Goal: Information Seeking & Learning: Learn about a topic

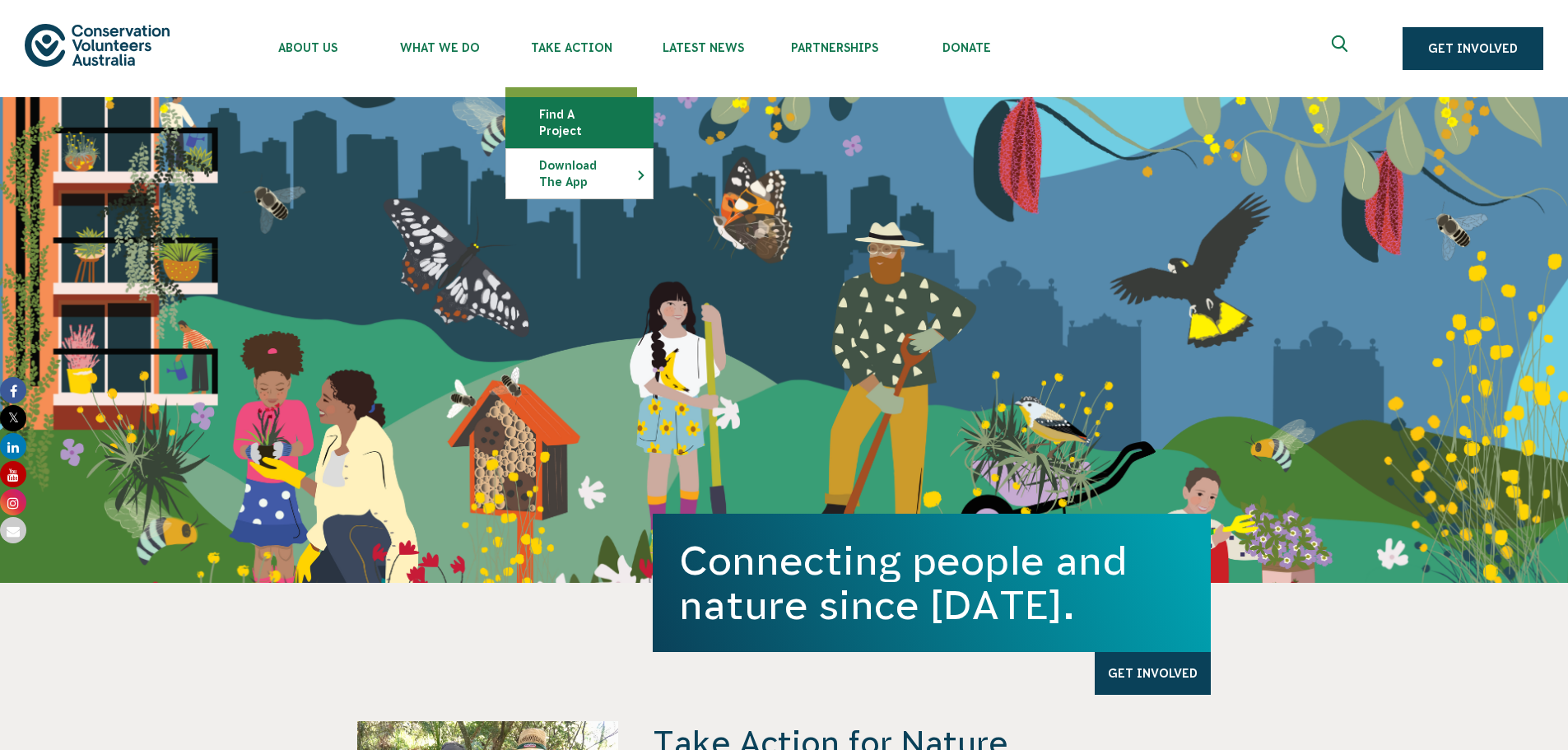
click at [566, 110] on link "Find a project" at bounding box center [580, 122] width 147 height 50
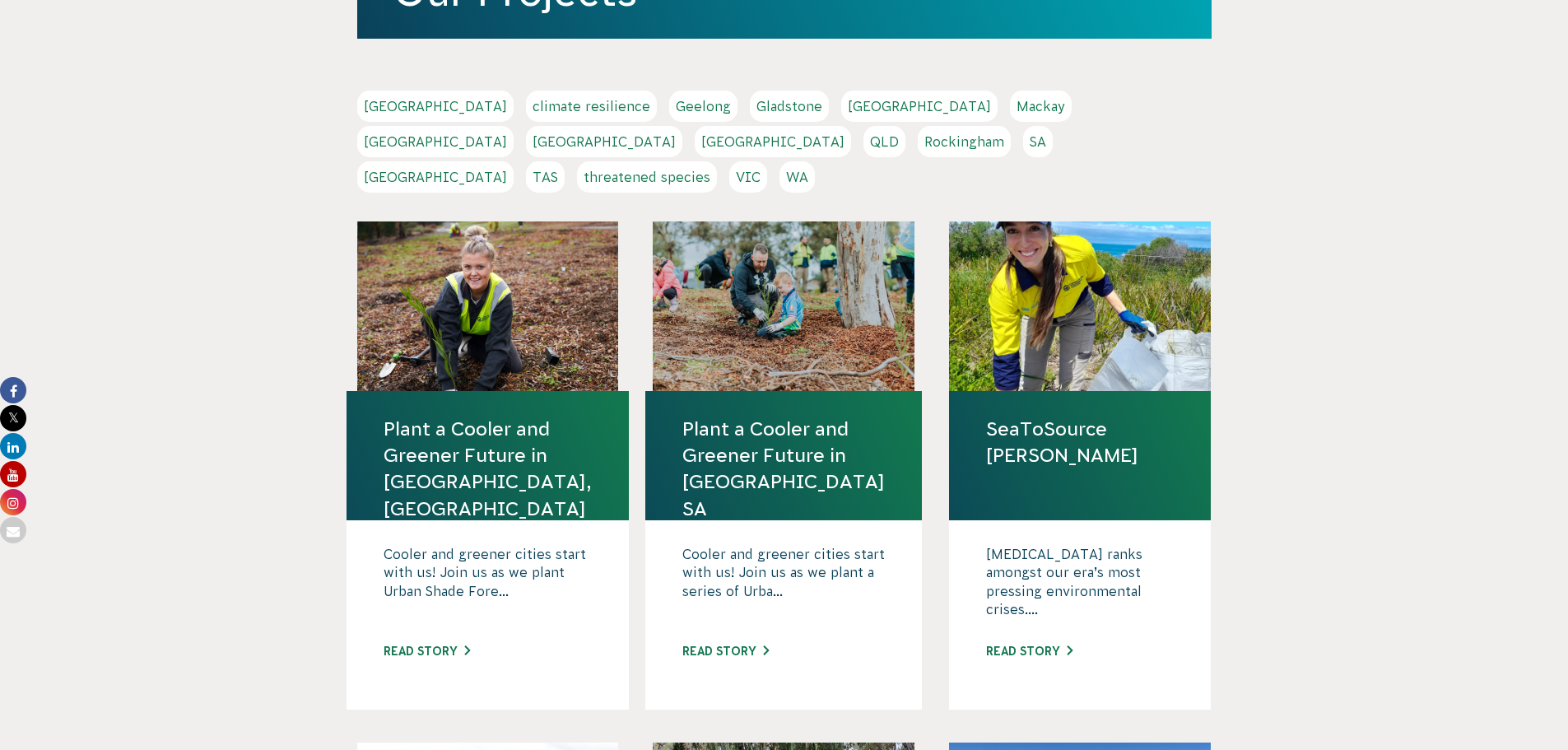
scroll to position [494, 0]
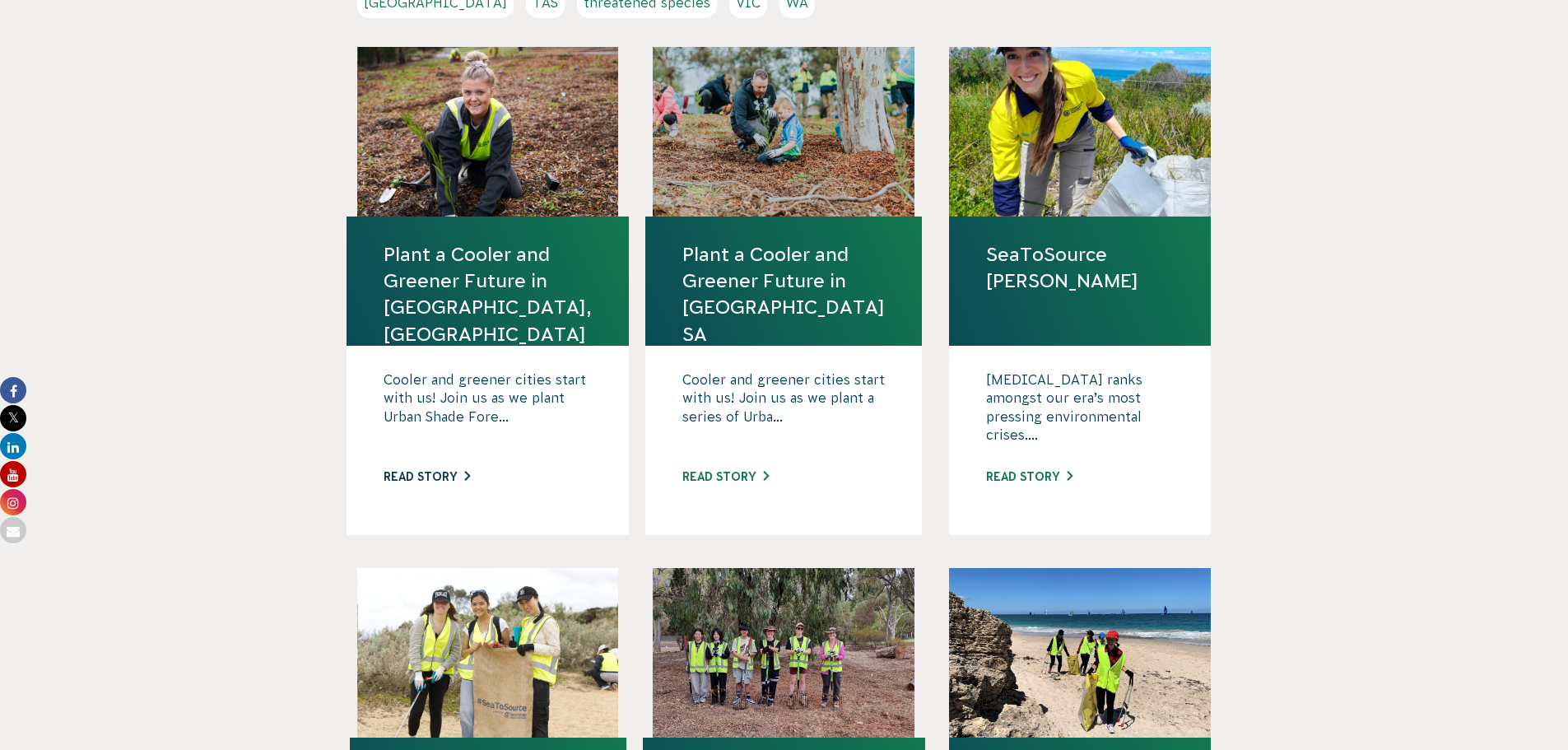
click at [439, 470] on link "Read story" at bounding box center [427, 477] width 86 height 13
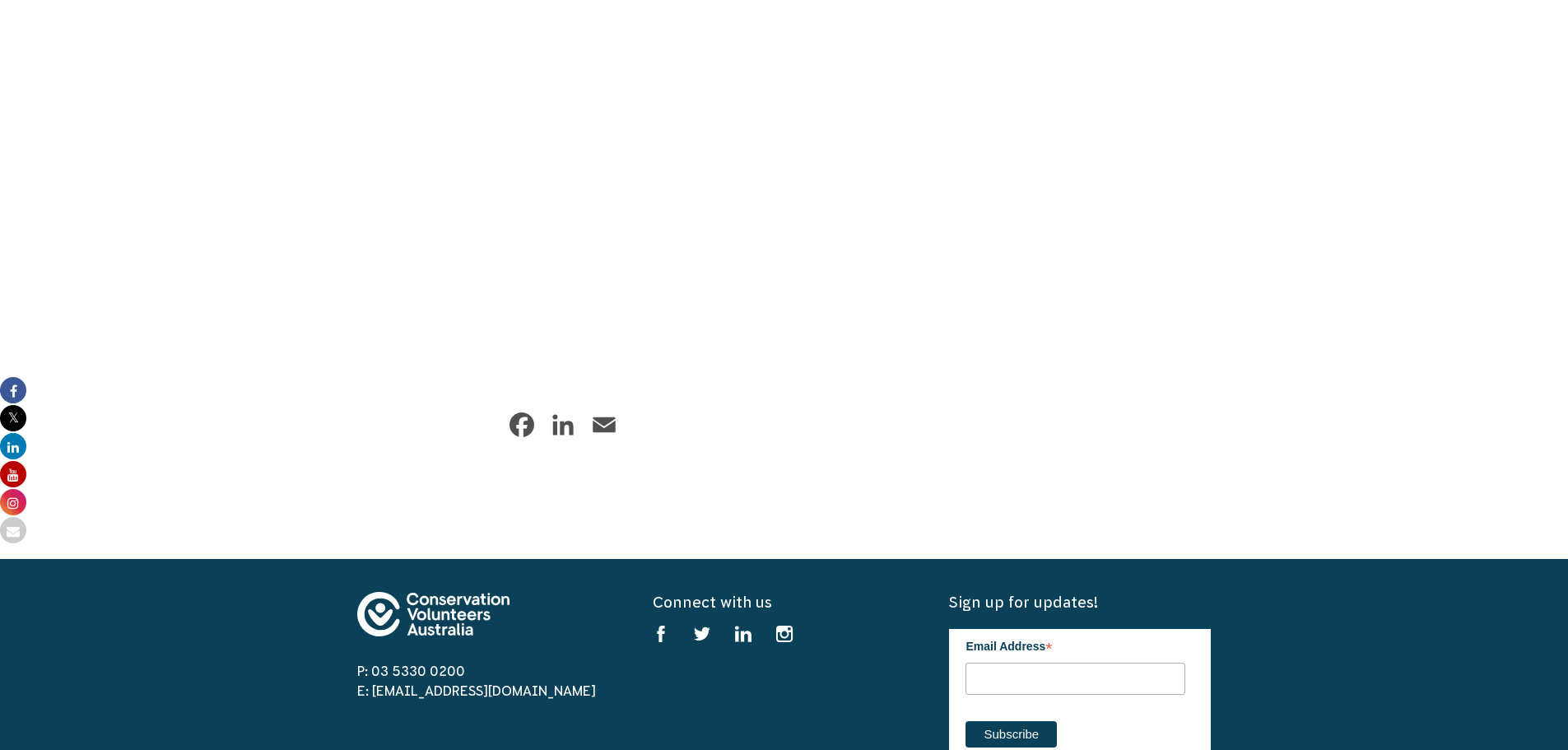
scroll to position [1236, 0]
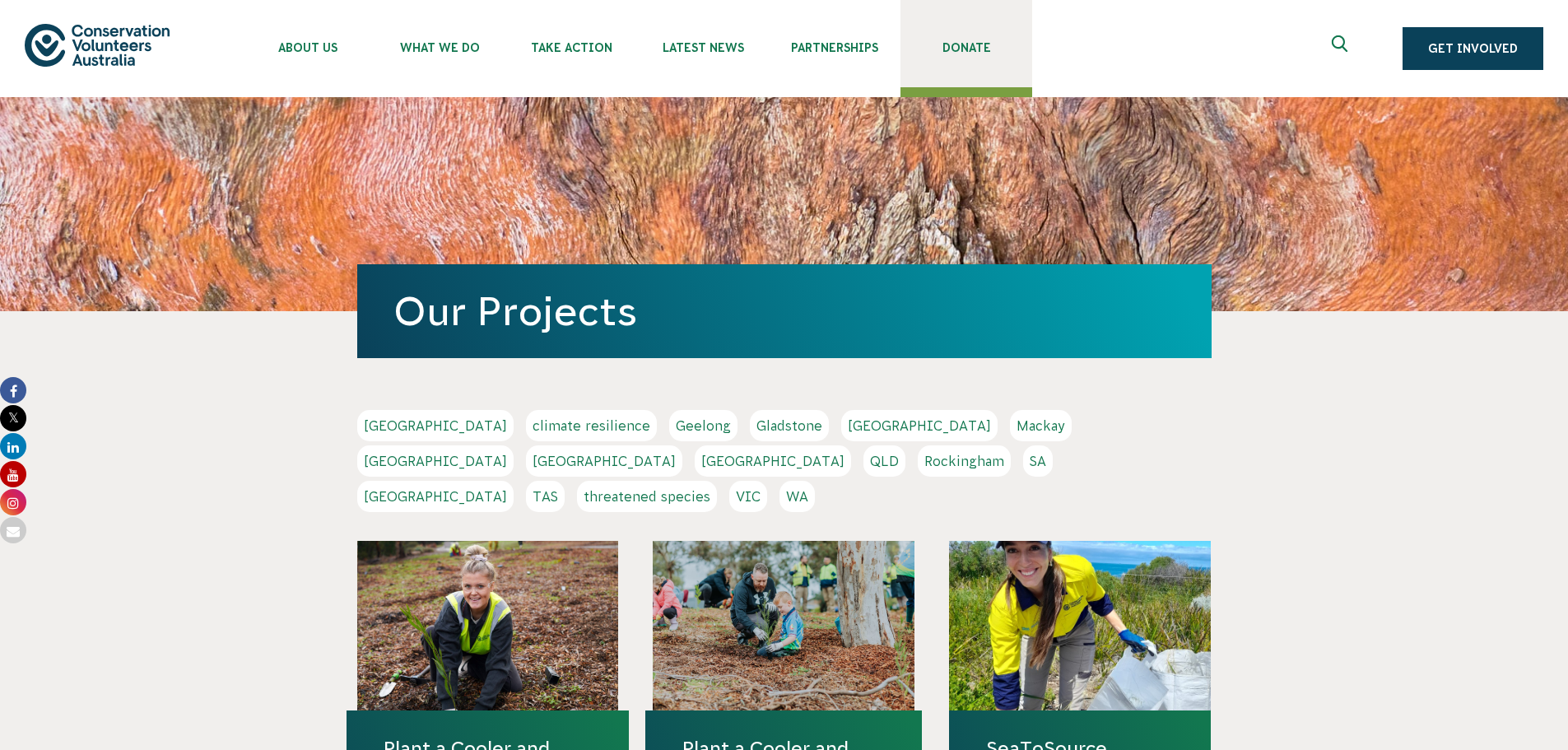
click at [969, 53] on span "Donate" at bounding box center [967, 48] width 132 height 13
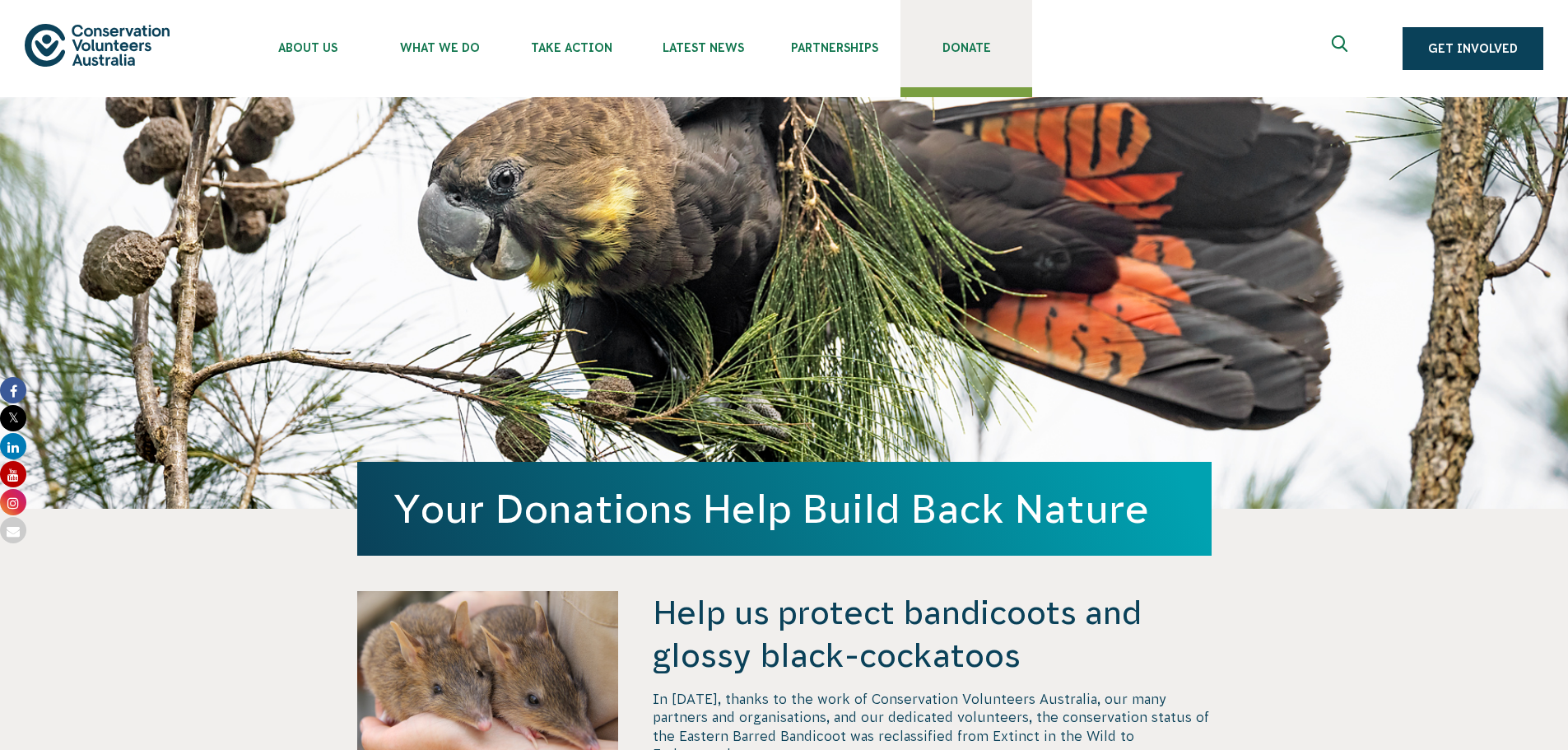
click at [967, 42] on span "Donate" at bounding box center [967, 48] width 132 height 13
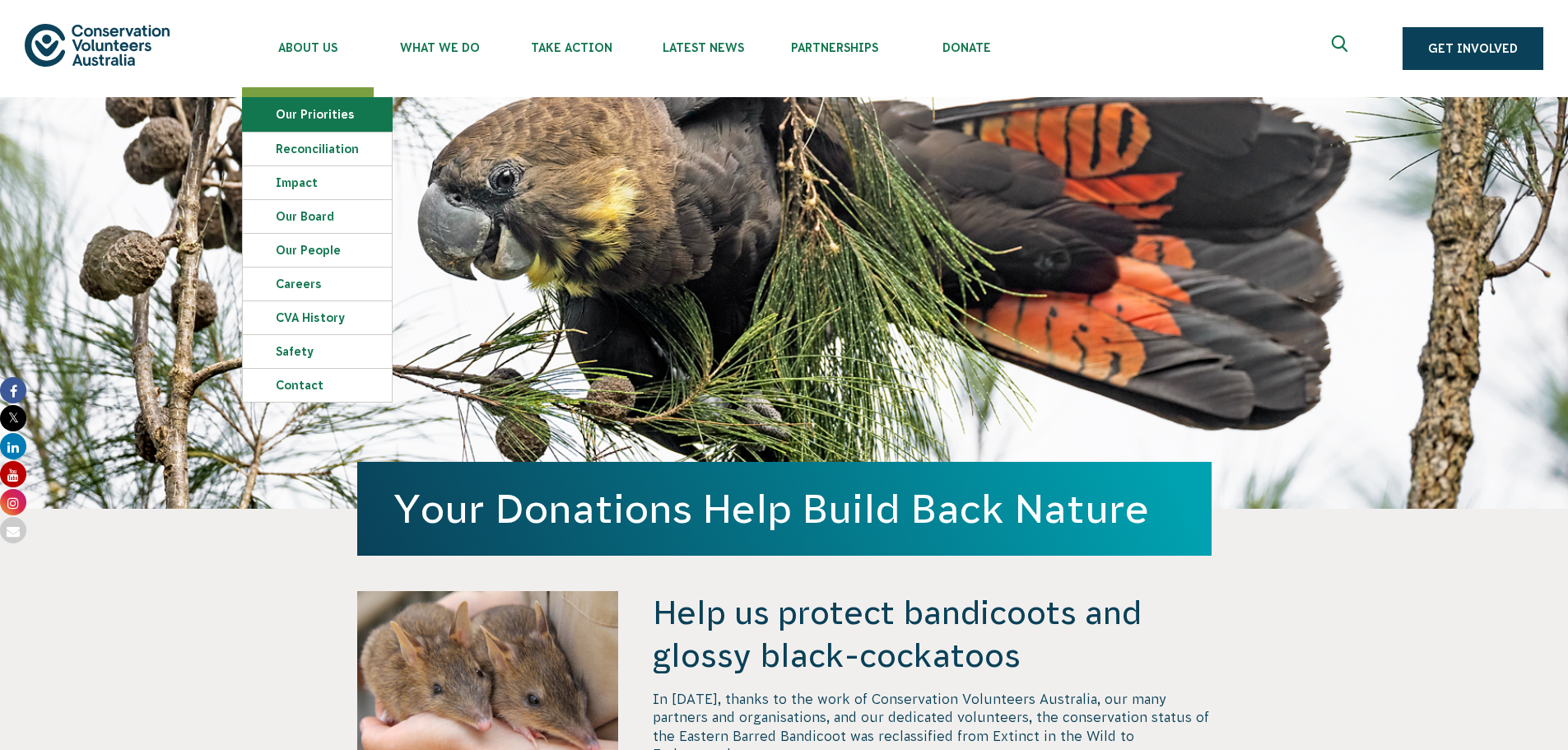
click at [338, 114] on link "Our Priorities" at bounding box center [318, 114] width 149 height 33
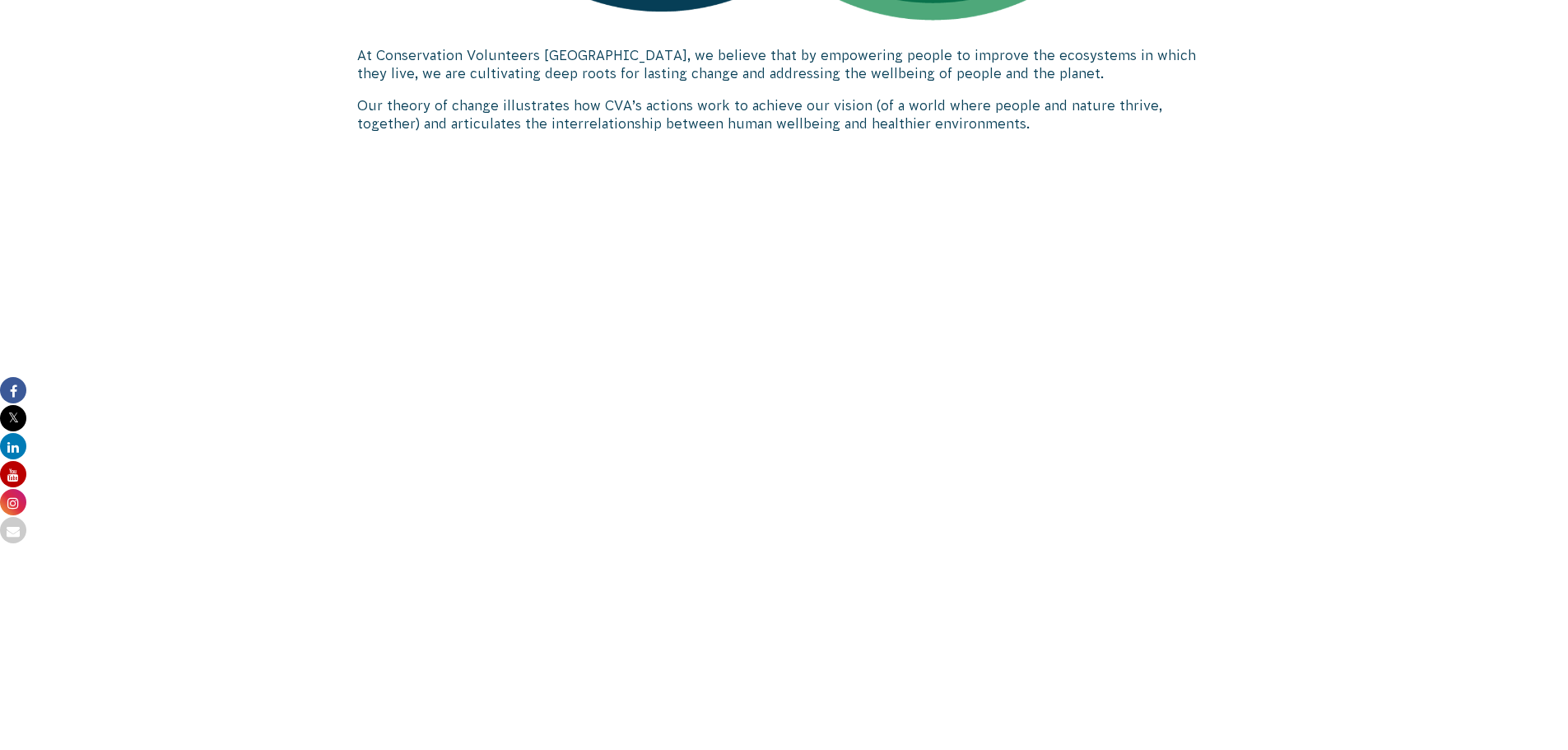
scroll to position [1895, 0]
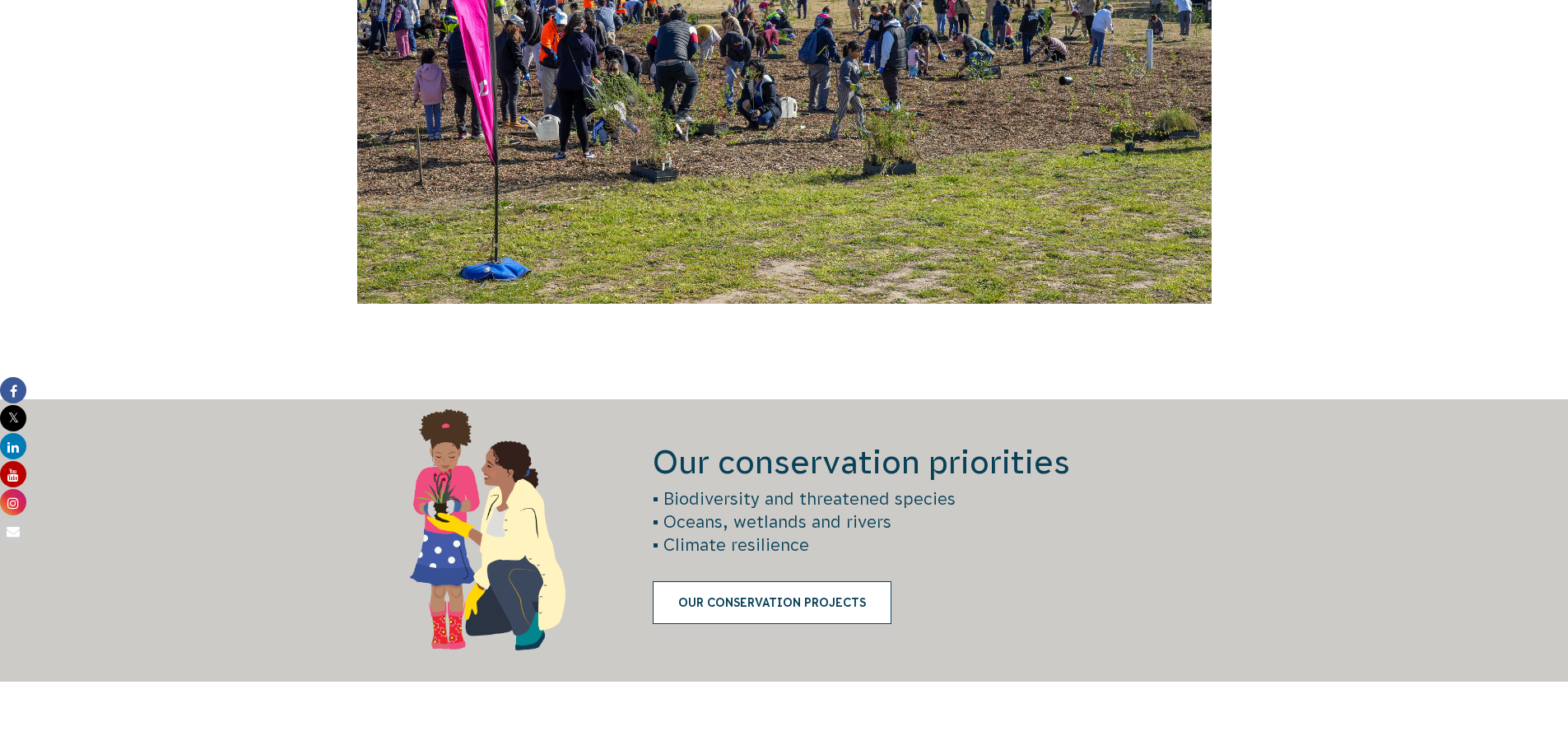
click at [772, 602] on link "Our Conservation Projects" at bounding box center [772, 603] width 239 height 43
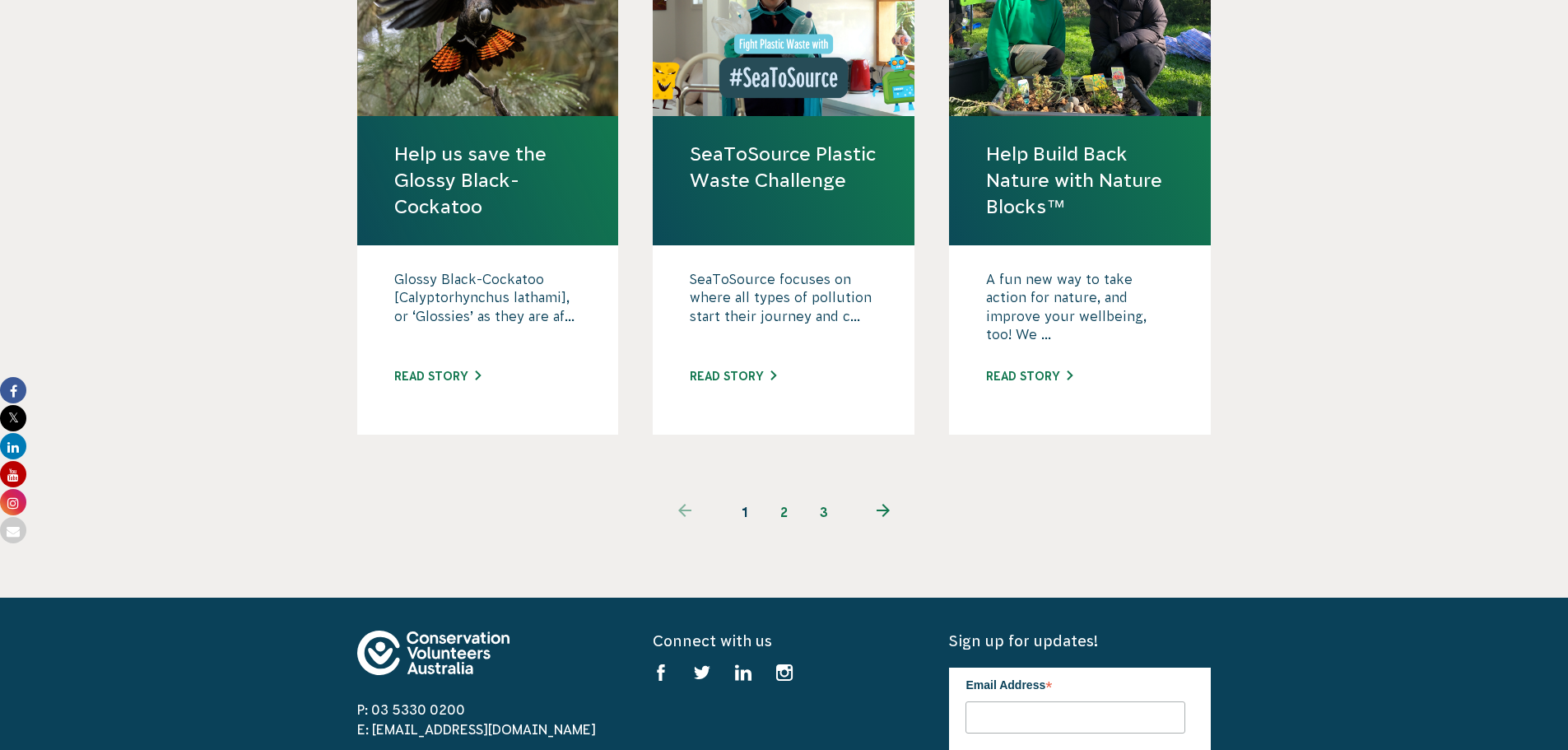
scroll to position [1565, 0]
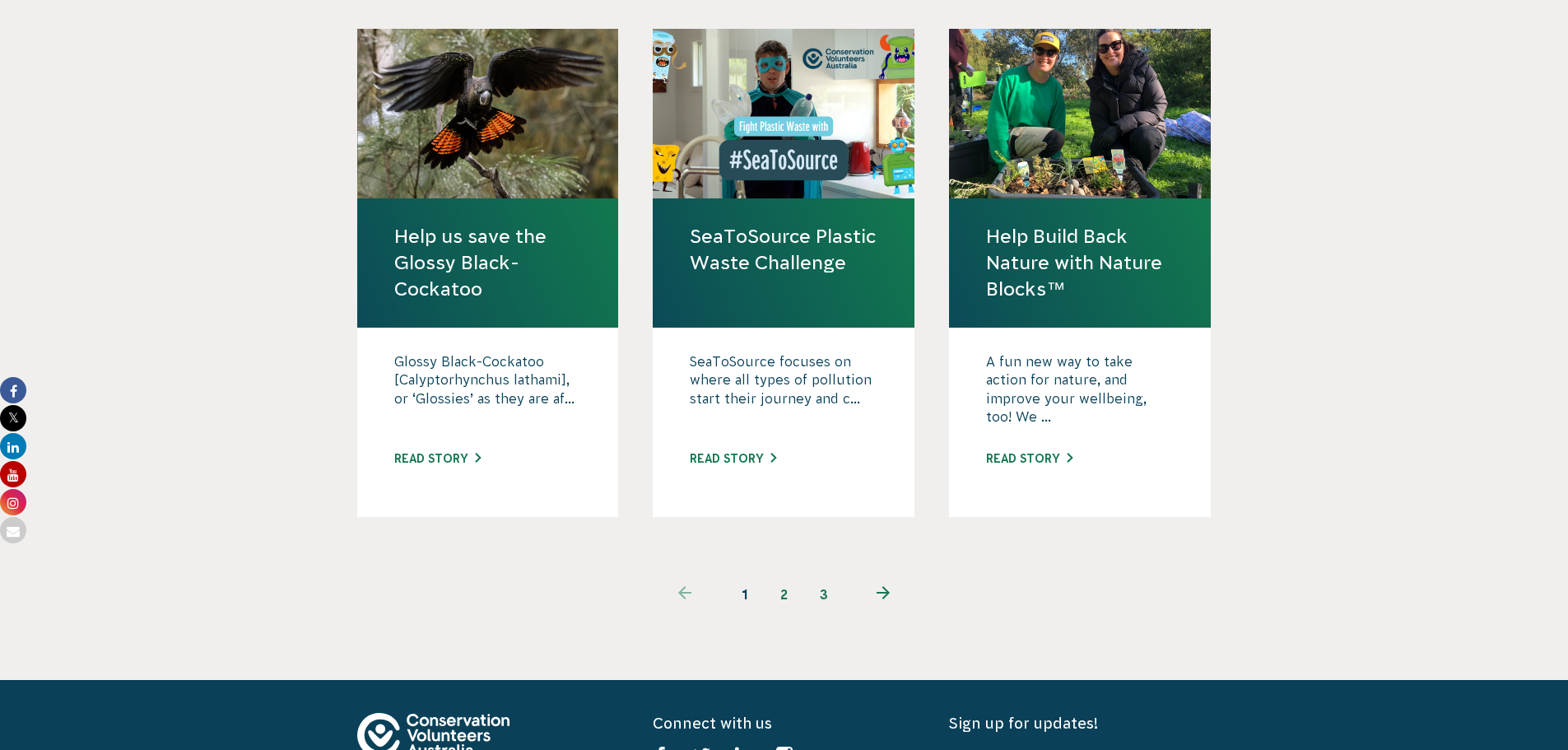
click at [1010, 223] on link "Help Build Back Nature with Nature Blocks™" at bounding box center [1080, 262] width 188 height 80
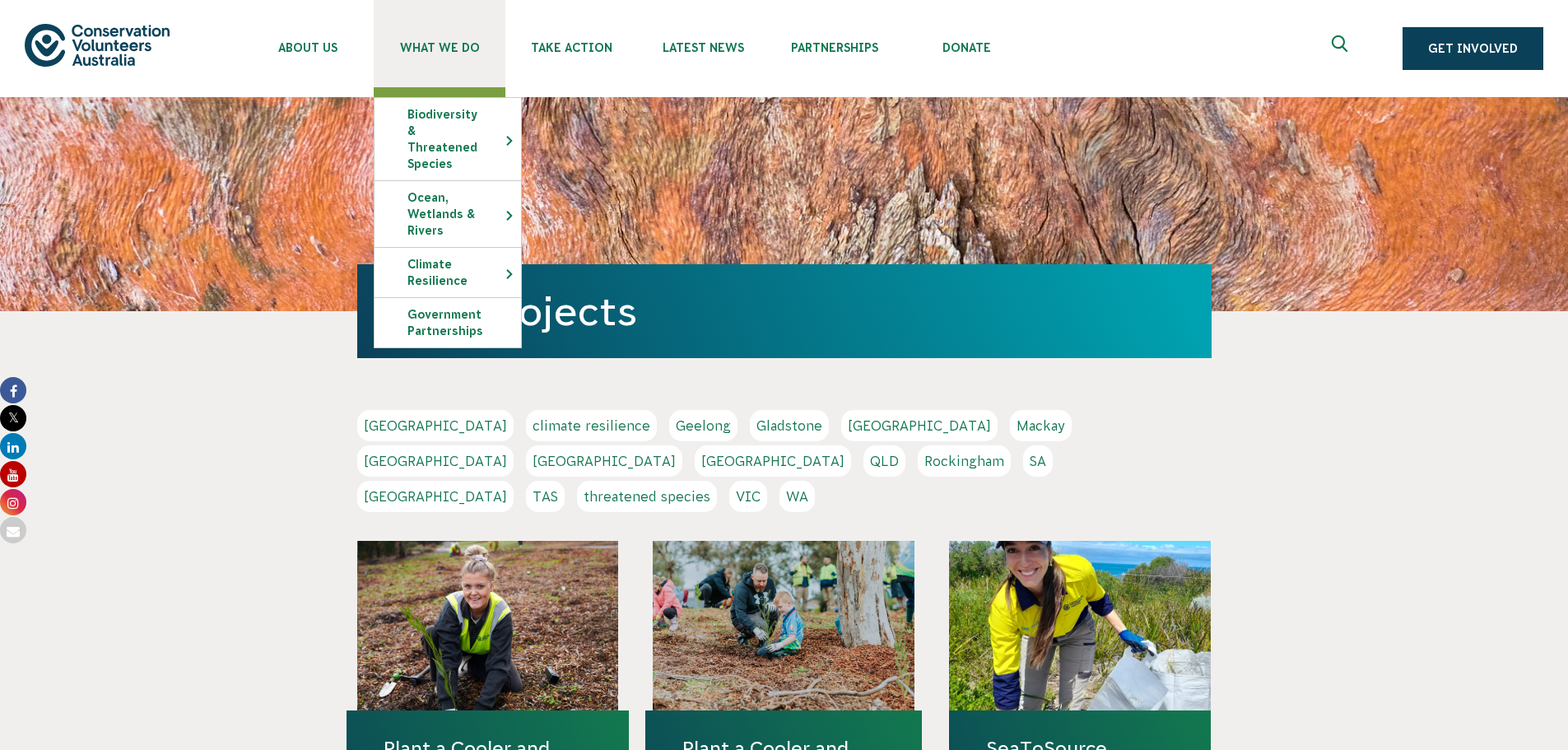
click at [422, 53] on span "What We Do" at bounding box center [440, 48] width 132 height 13
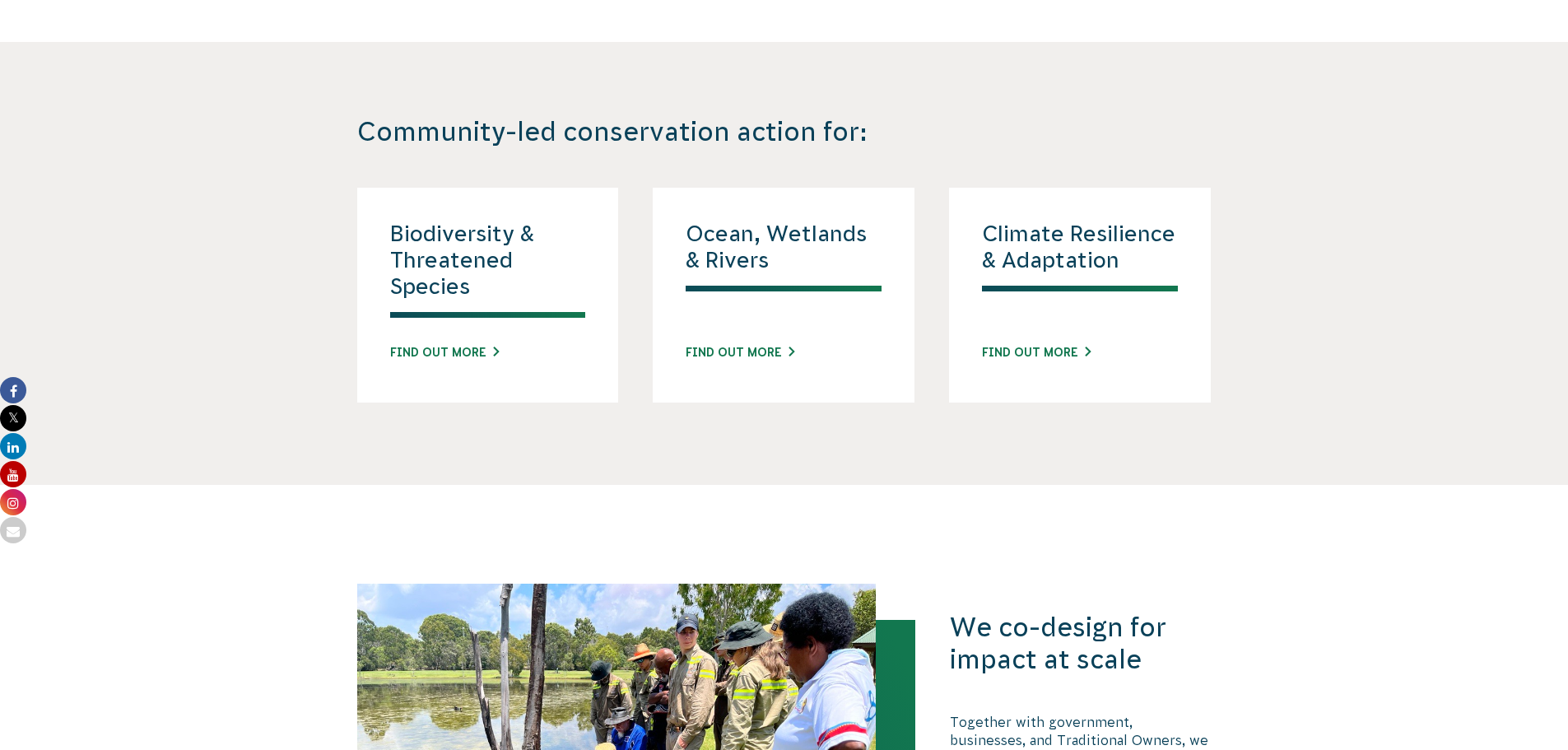
scroll to position [1482, 0]
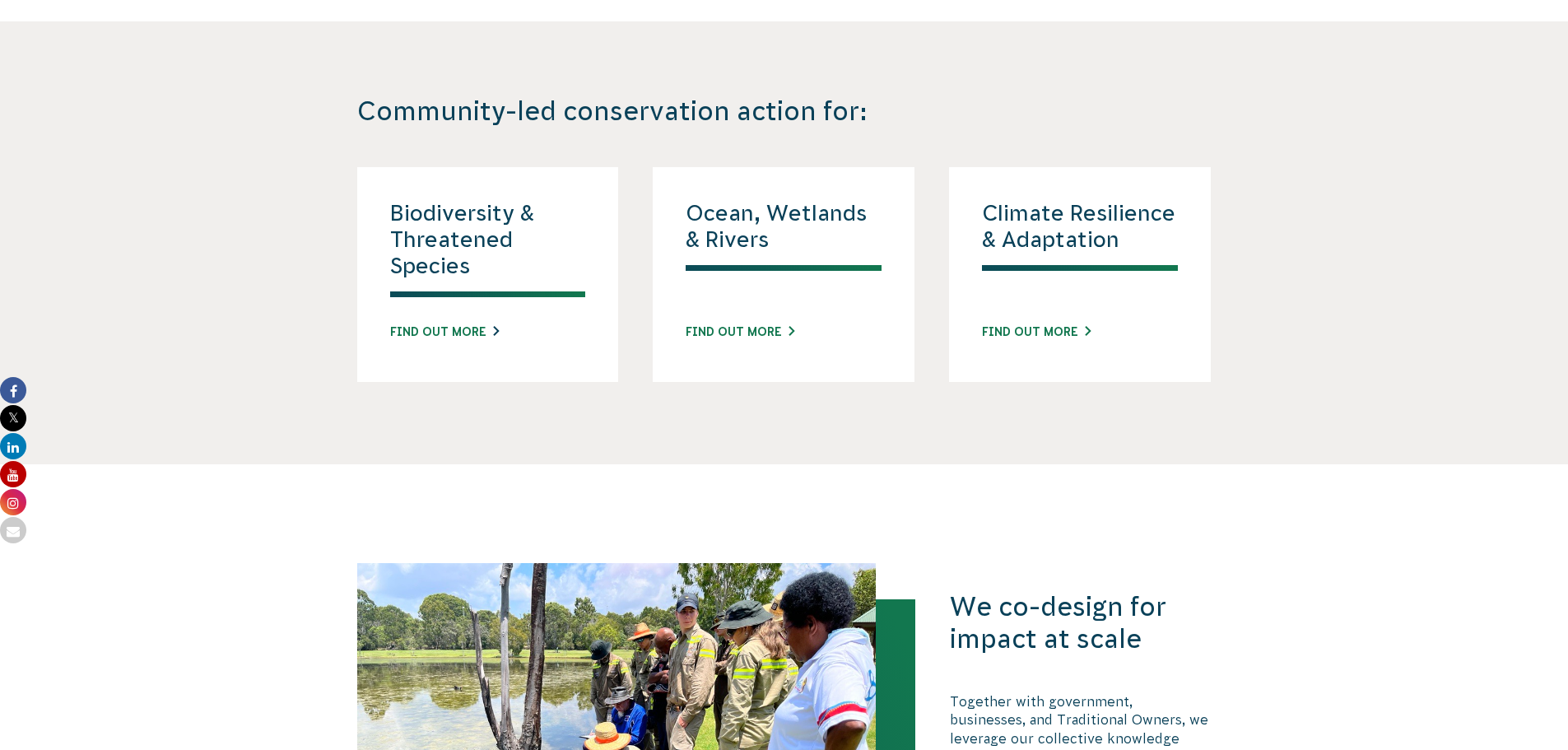
click at [456, 333] on link "Find out more" at bounding box center [444, 332] width 109 height 17
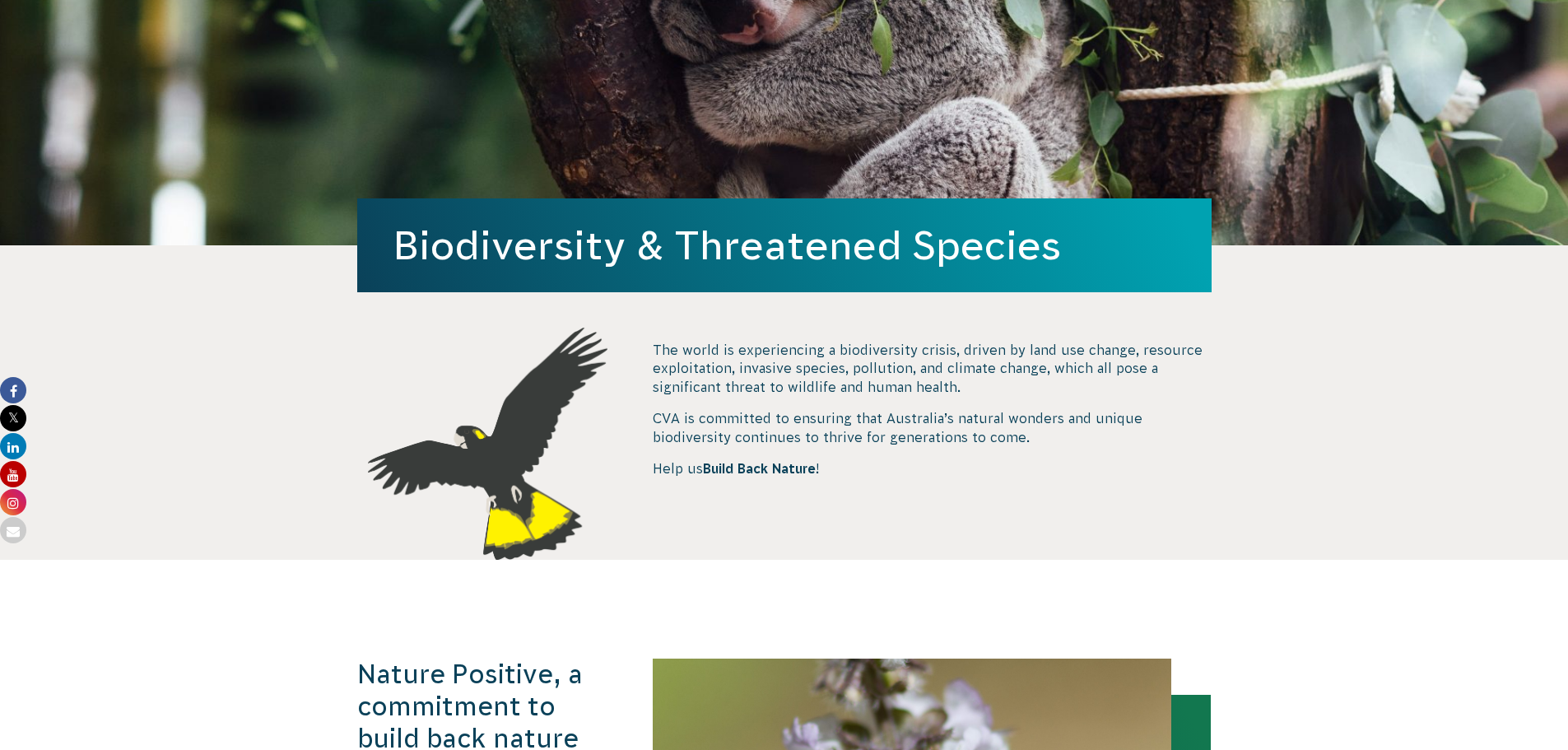
scroll to position [330, 0]
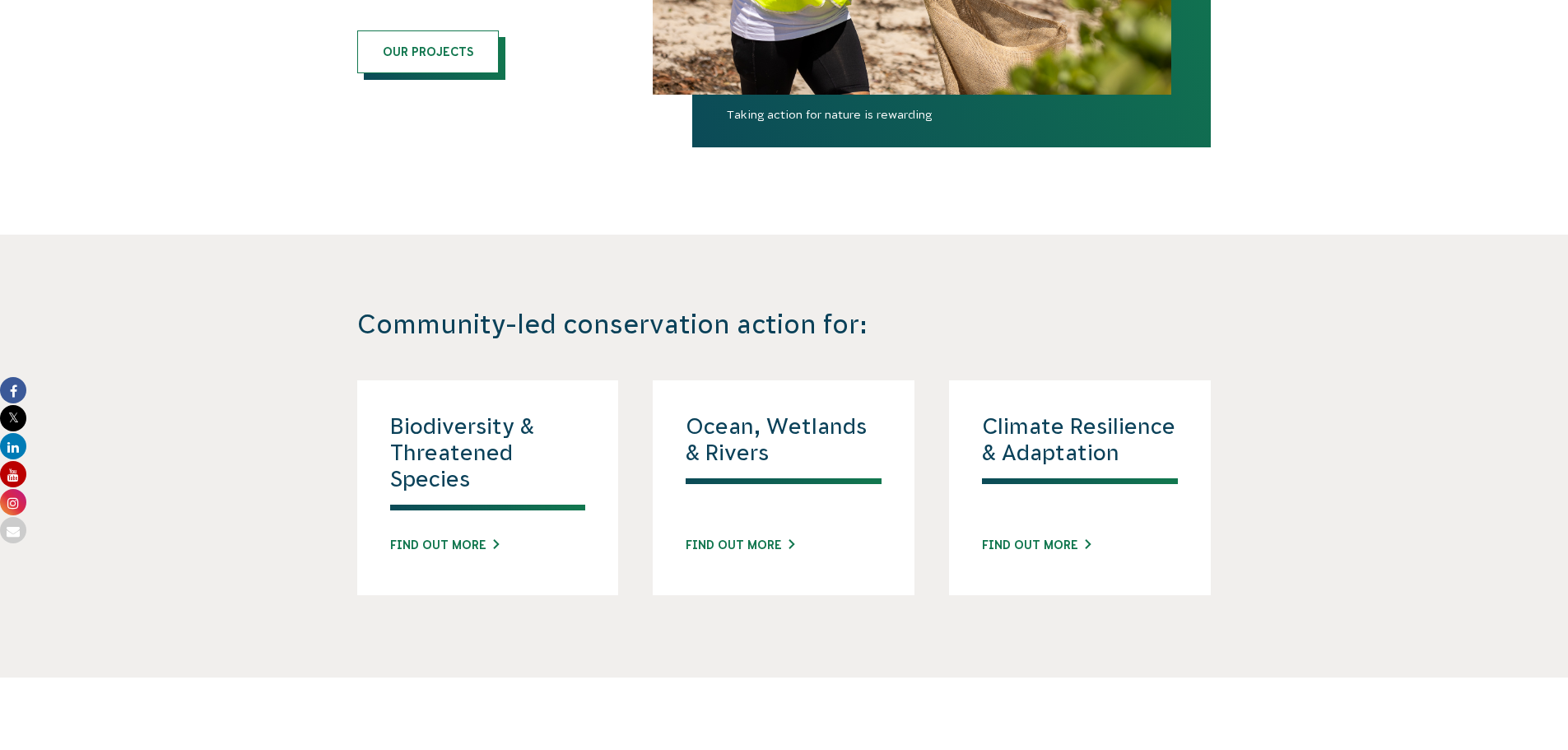
scroll to position [1236, 0]
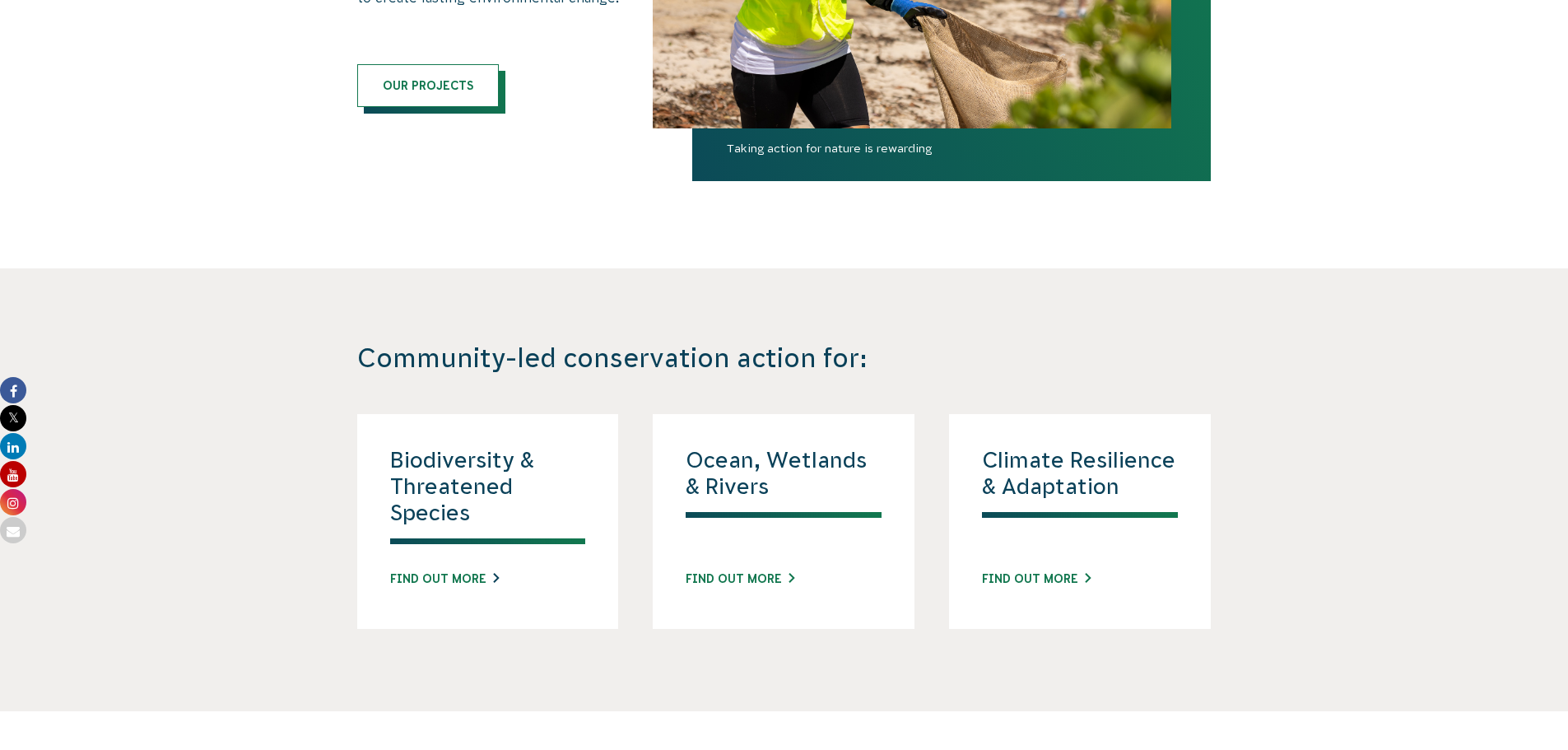
click at [472, 575] on link "Find out more" at bounding box center [444, 579] width 109 height 17
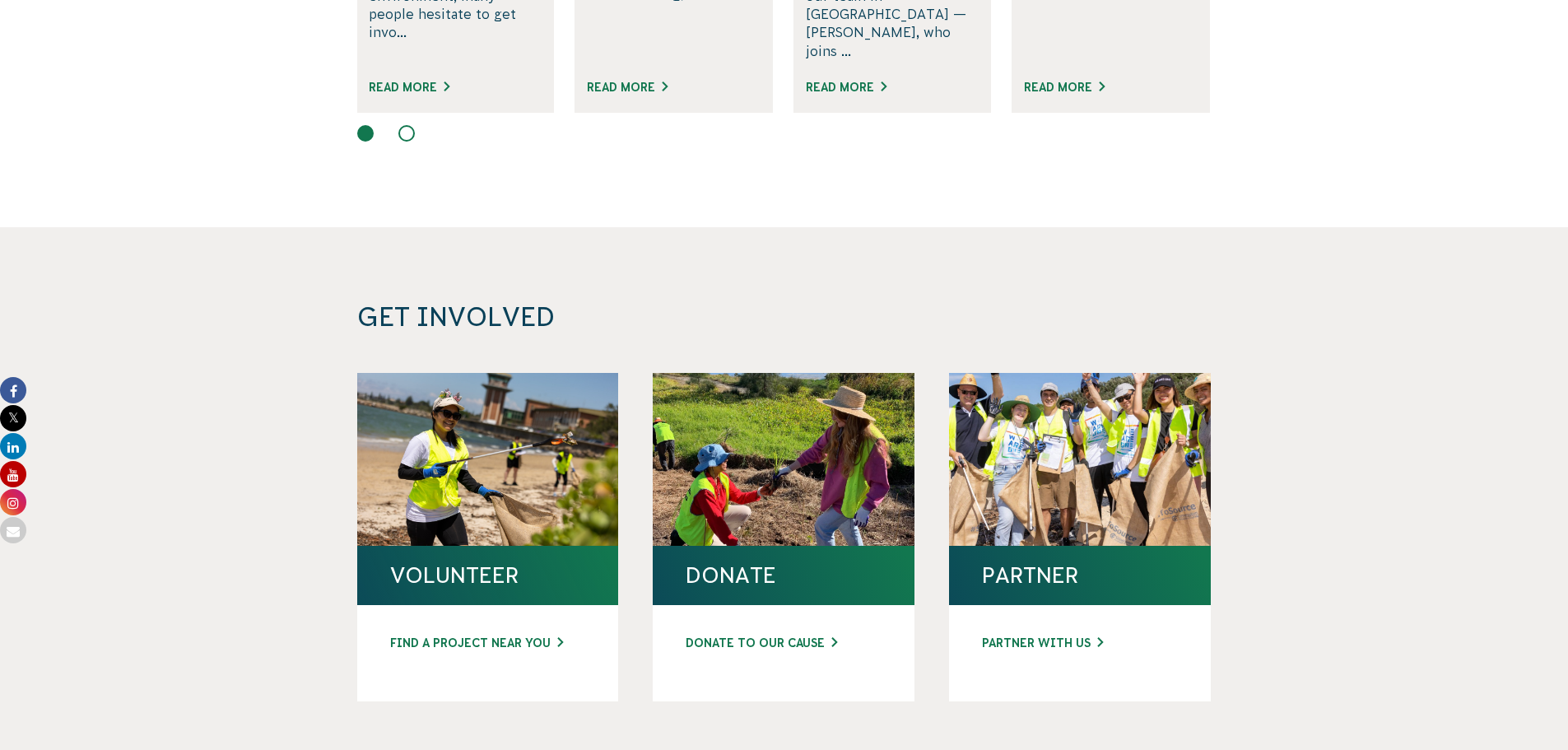
scroll to position [5683, 0]
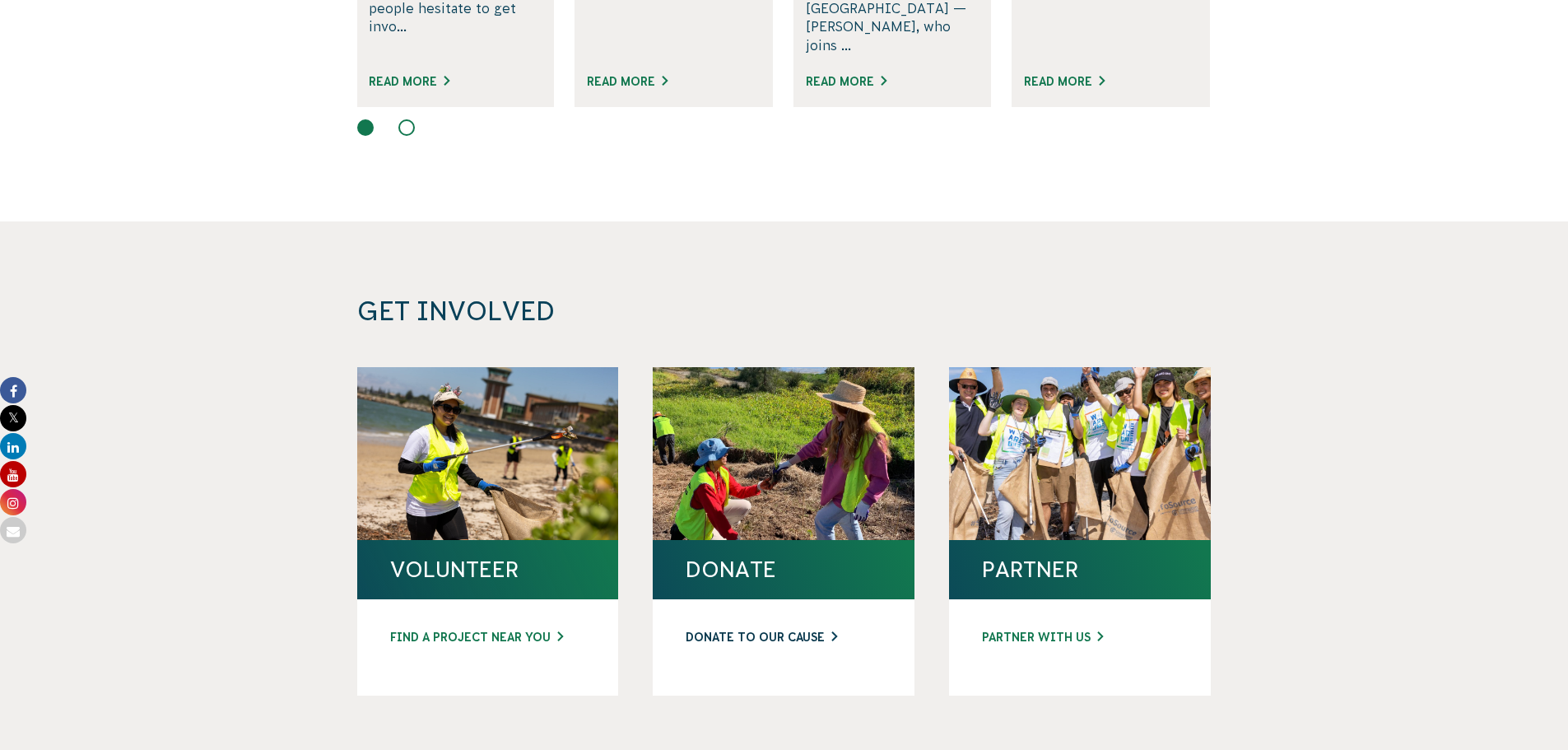
click at [753, 630] on link "DONATE TO OUR CAUSE" at bounding box center [784, 638] width 196 height 17
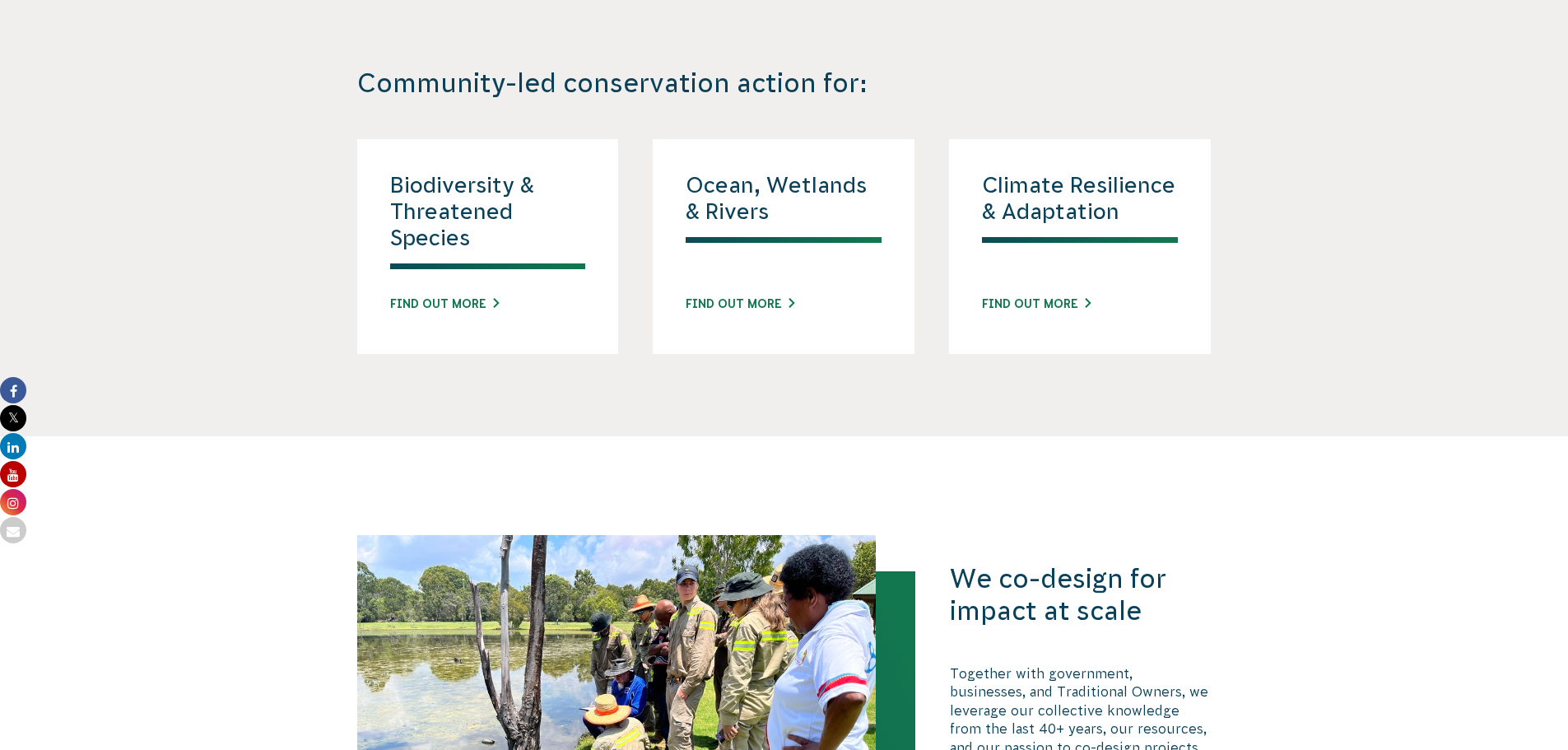
scroll to position [1318, 0]
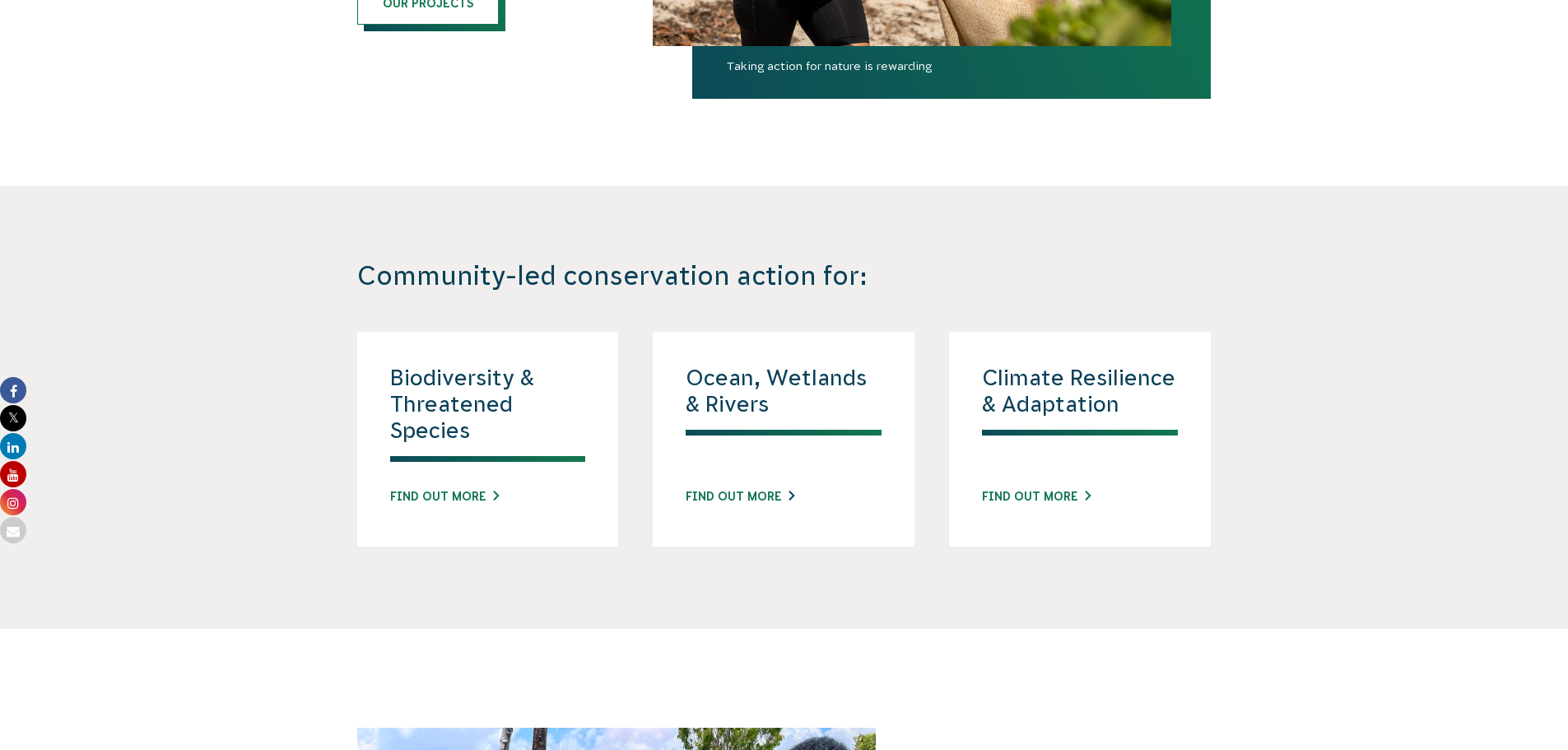
click at [752, 495] on link "Find out more" at bounding box center [740, 497] width 109 height 17
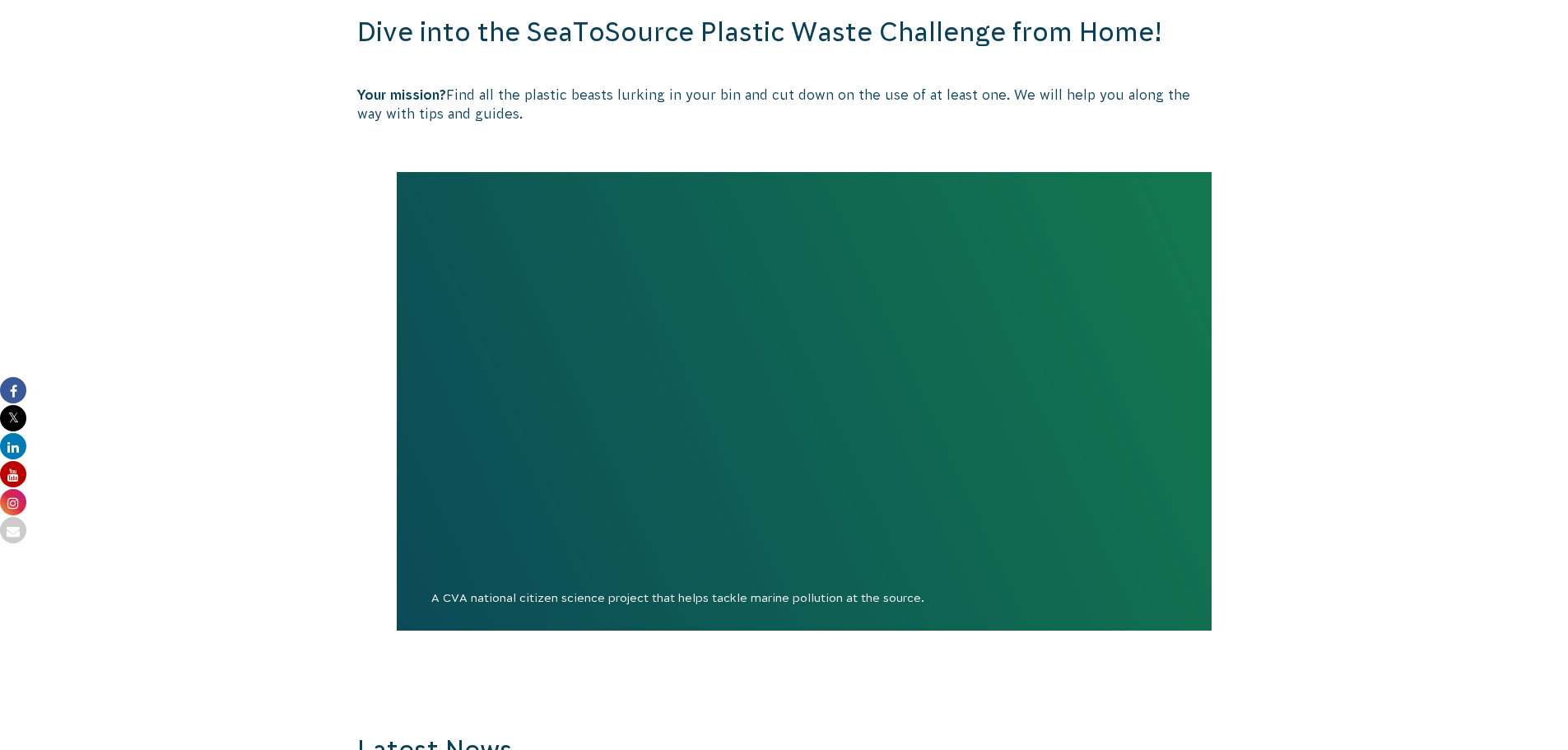
scroll to position [4530, 0]
